Goal: Transaction & Acquisition: Book appointment/travel/reservation

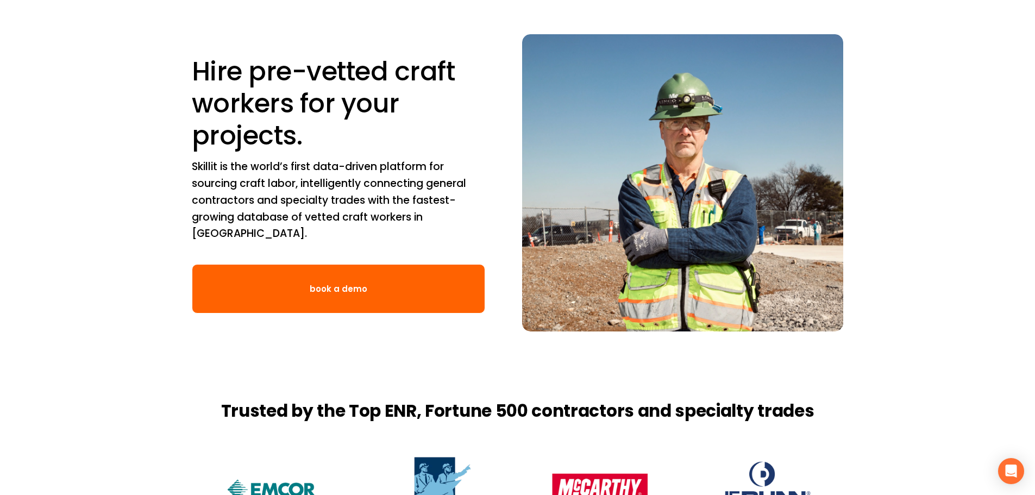
click at [432, 149] on h1 "Hire pre-vetted craft workers for your projects." at bounding box center [339, 103] width 294 height 96
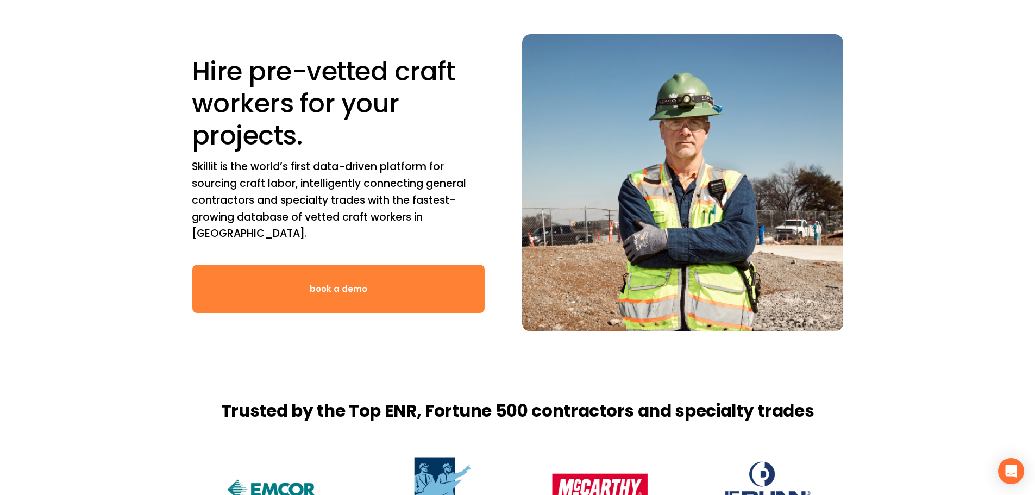
click at [317, 267] on link "book a demo" at bounding box center [339, 288] width 294 height 49
